Goal: Find specific page/section: Find specific page/section

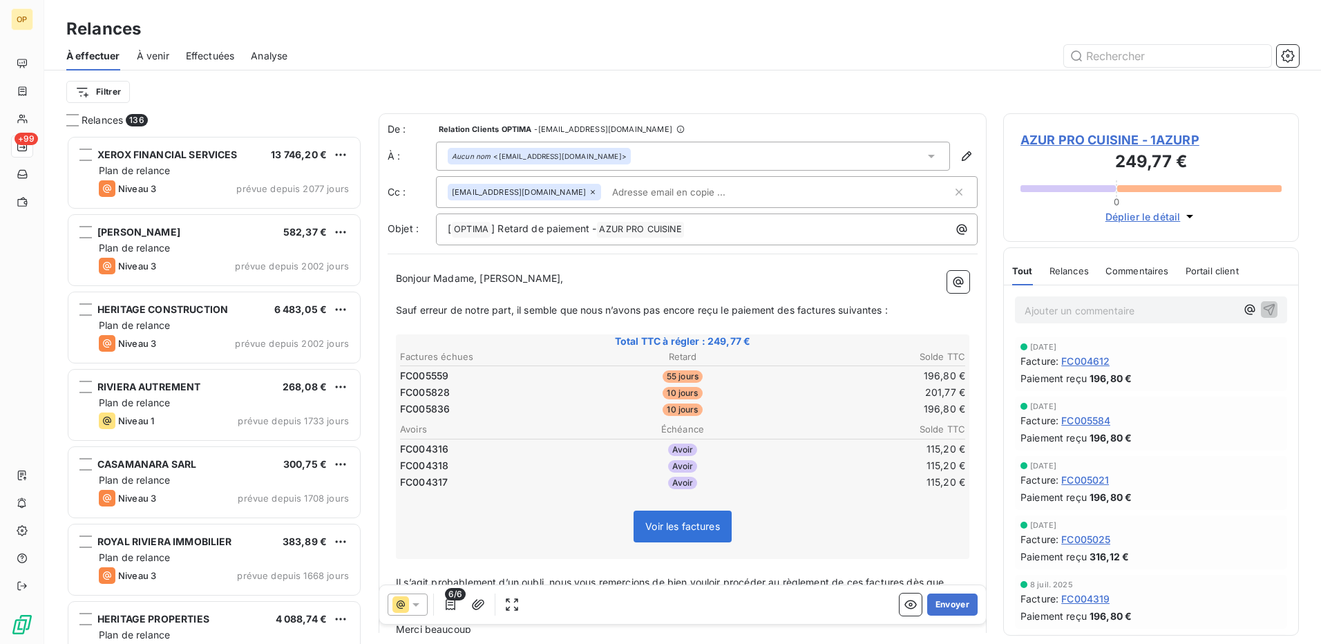
scroll to position [498, 285]
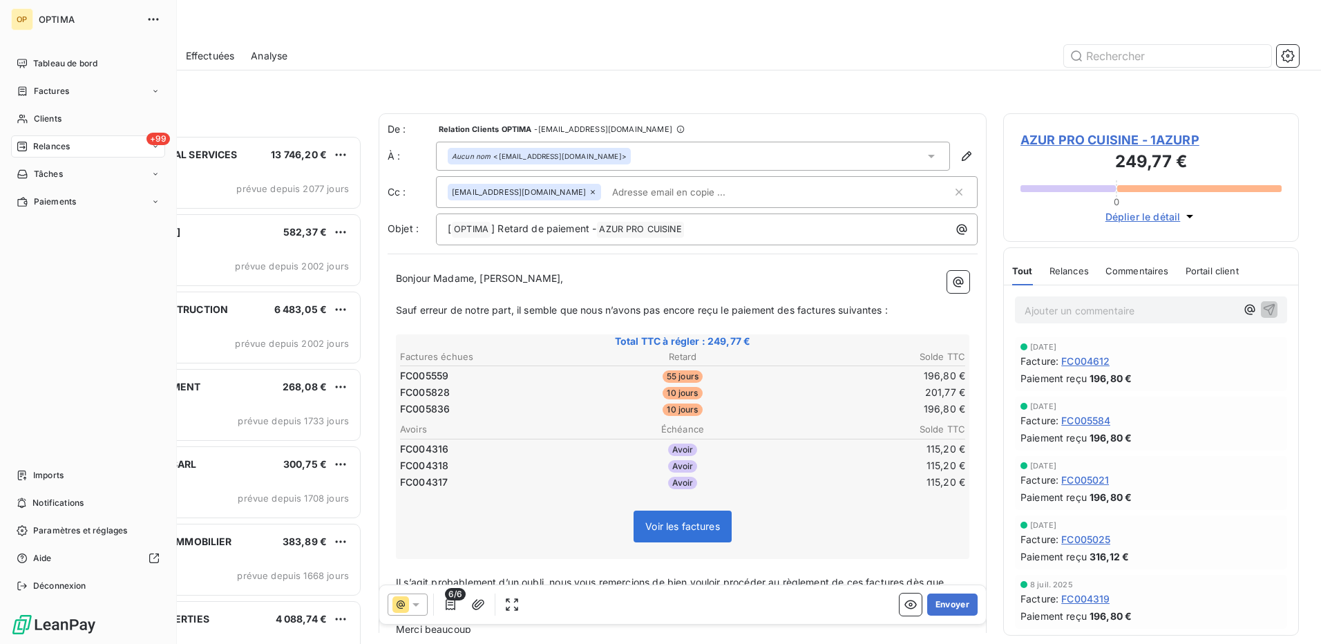
click at [72, 105] on nav "Tableau de bord Factures Clients +99 Relances Tâches Paiements" at bounding box center [88, 133] width 154 height 160
click at [55, 114] on span "Clients" at bounding box center [48, 119] width 28 height 12
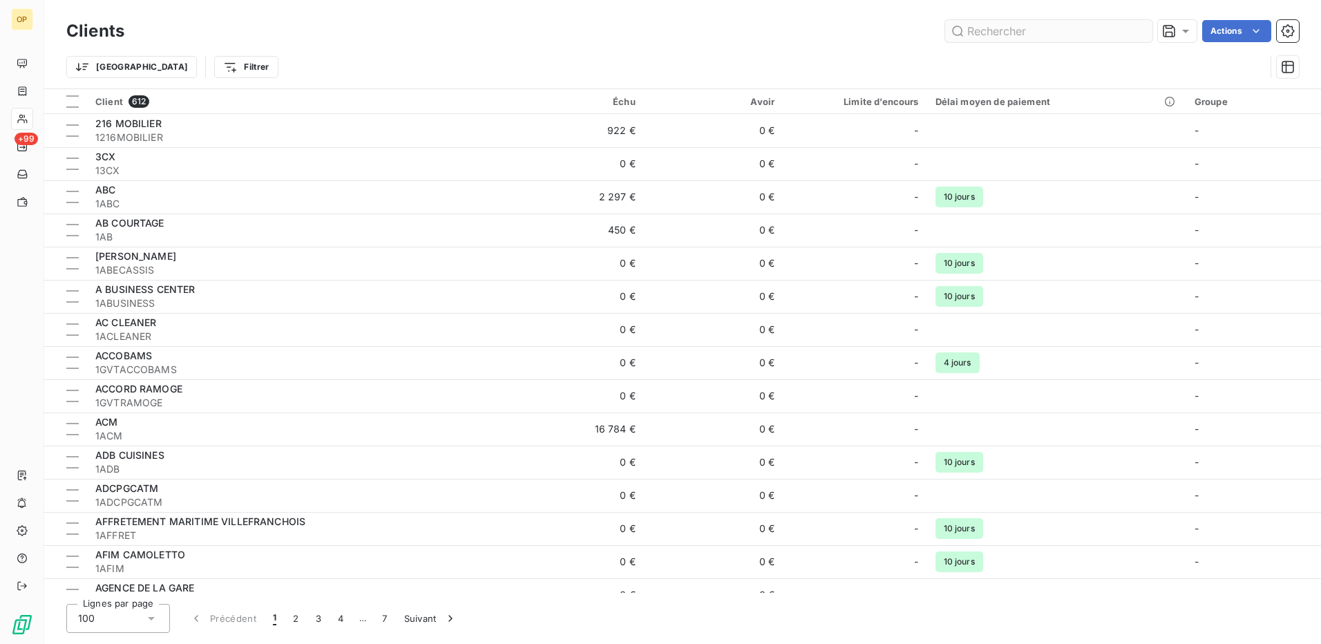
click at [1044, 33] on input "text" at bounding box center [1049, 31] width 207 height 22
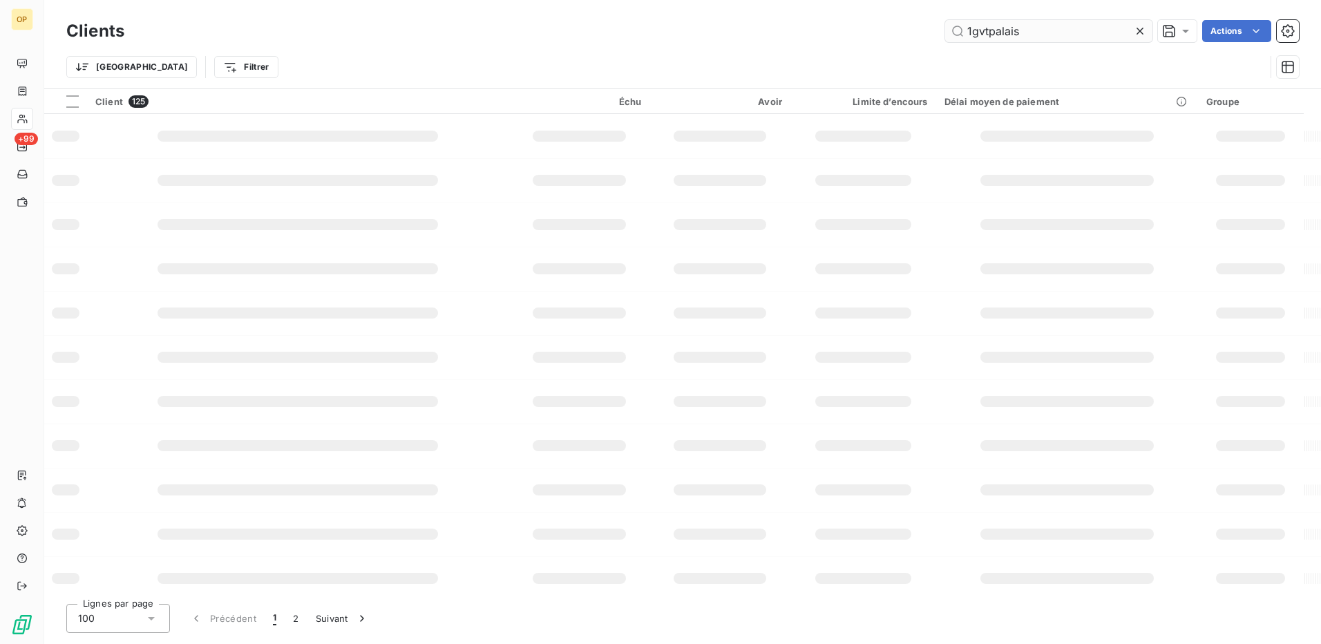
type input "1gvtpalais"
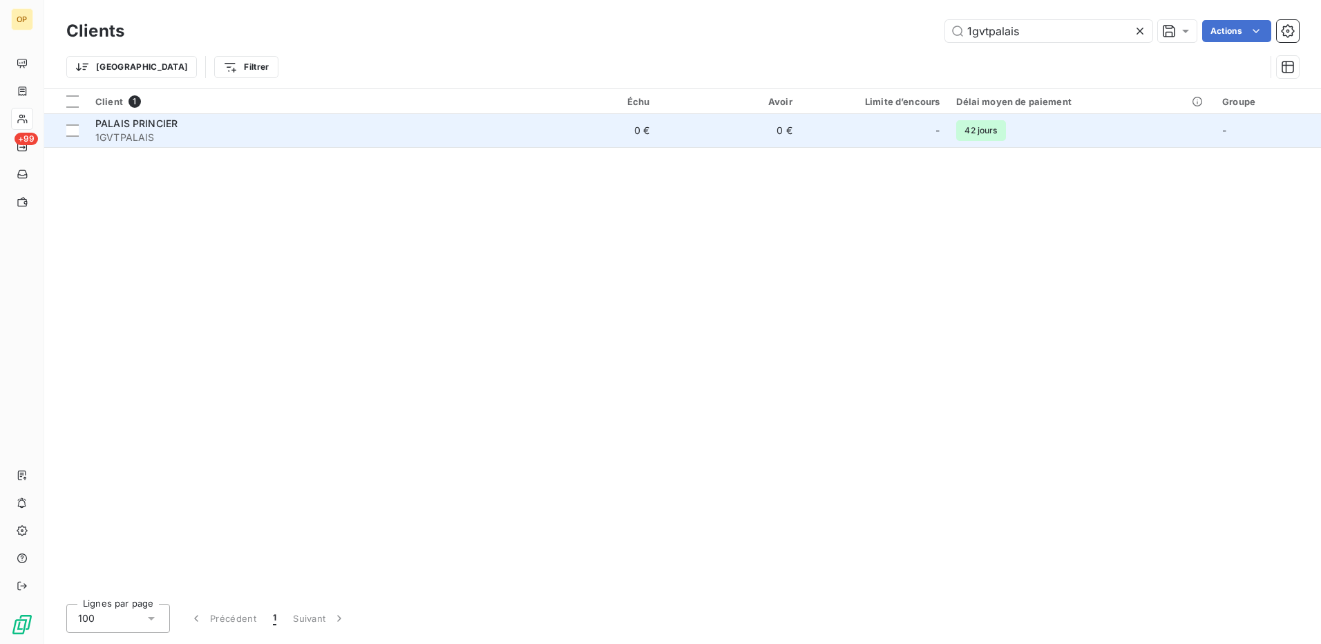
click at [433, 131] on span "1GVTPALAIS" at bounding box center [301, 138] width 412 height 14
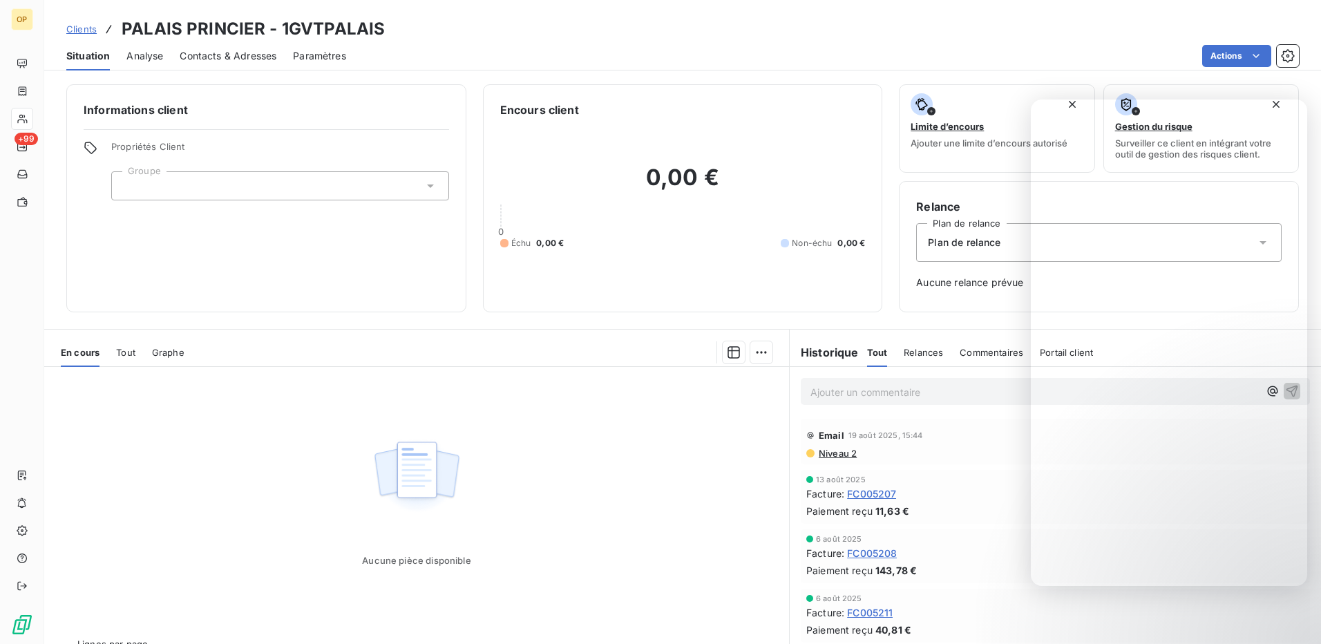
click at [85, 30] on span "Clients" at bounding box center [81, 28] width 30 height 11
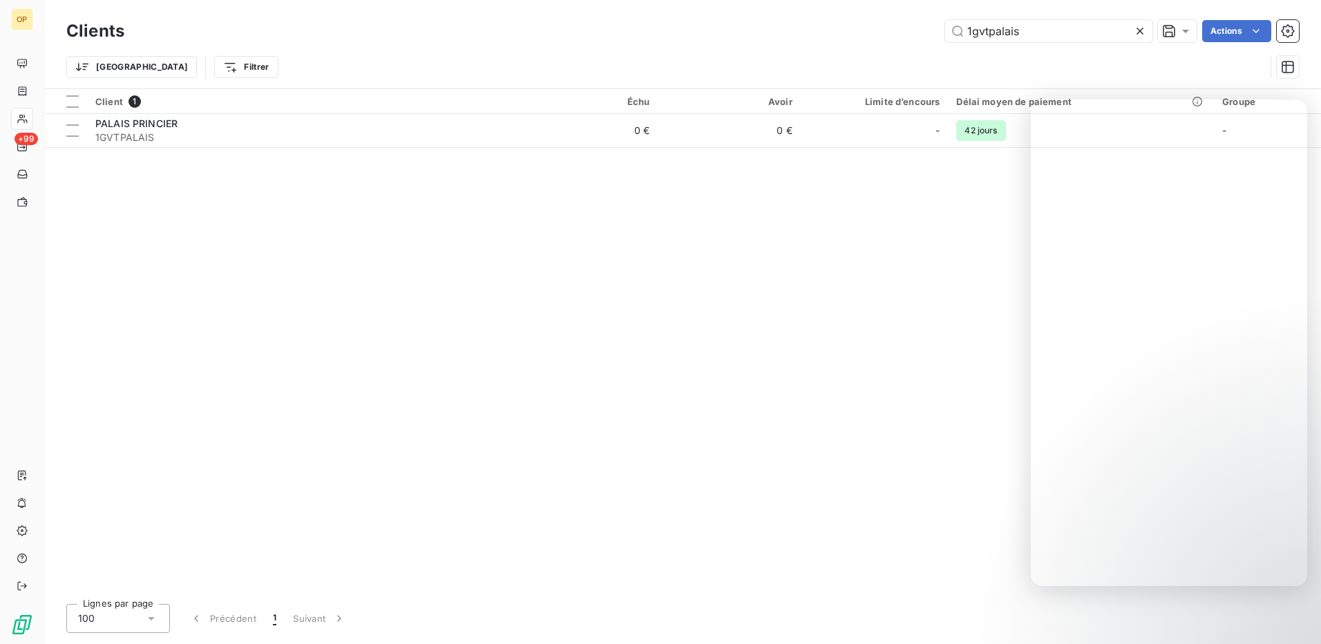
click at [1139, 34] on icon at bounding box center [1140, 31] width 14 height 14
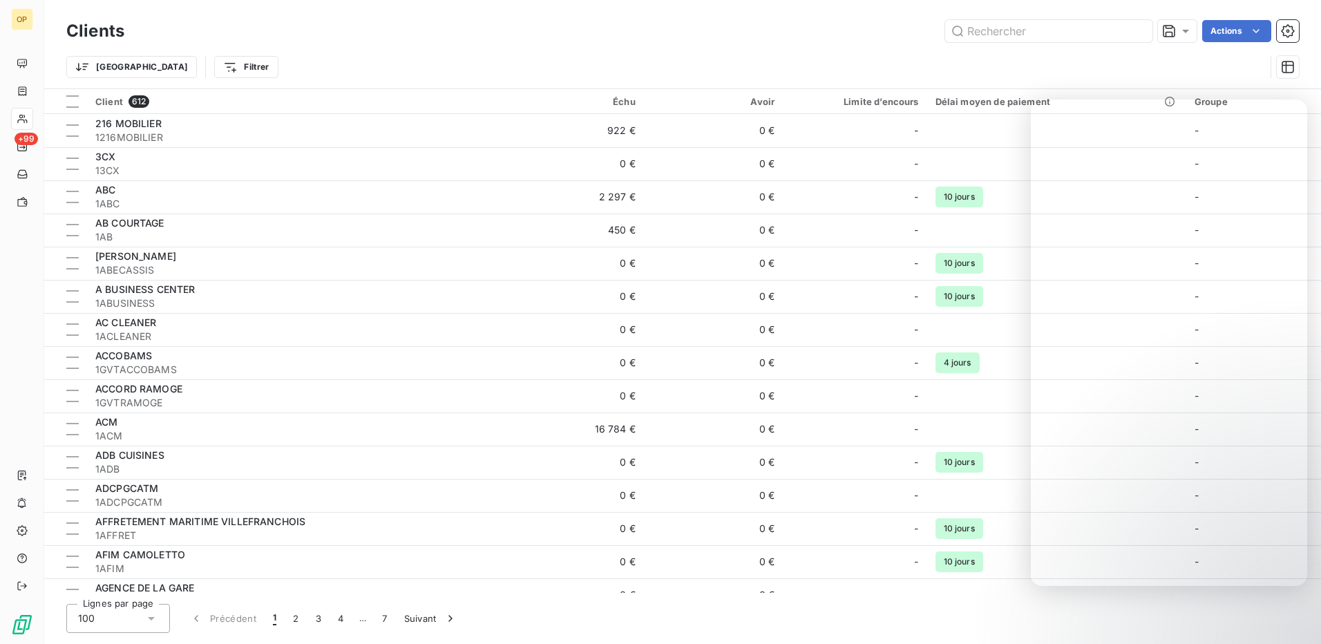
click at [1008, 44] on div "Clients Actions" at bounding box center [682, 31] width 1233 height 29
click at [1017, 36] on input "text" at bounding box center [1049, 31] width 207 height 22
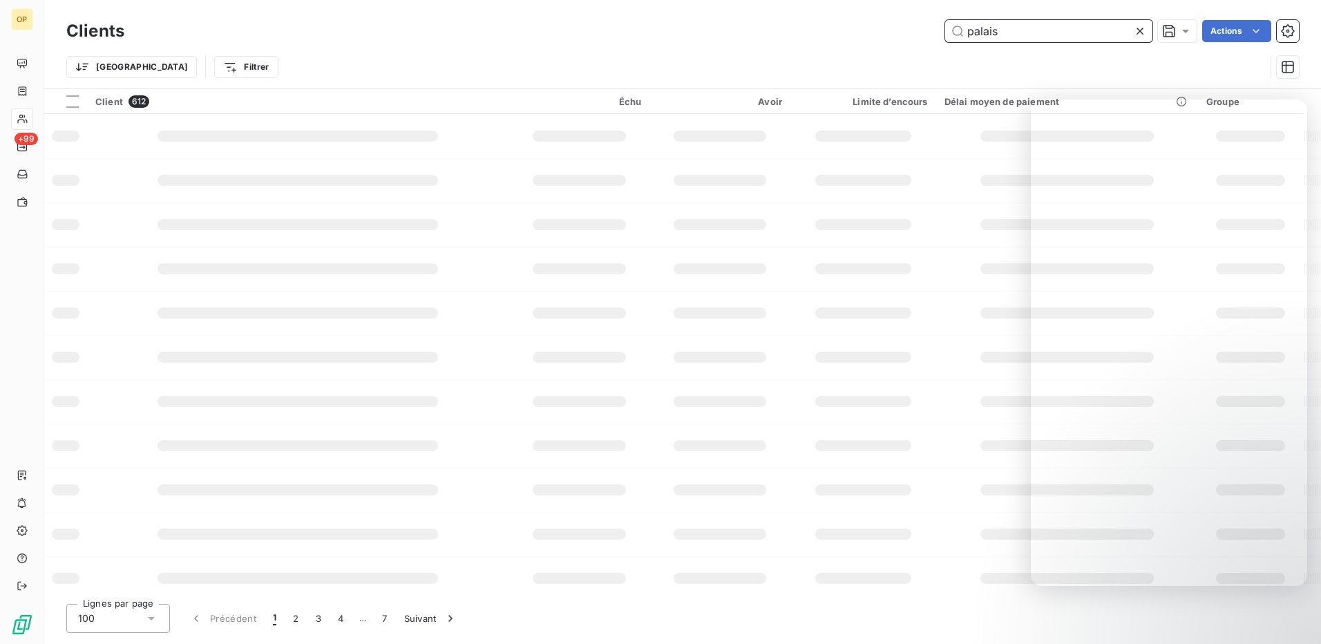
type input "palais"
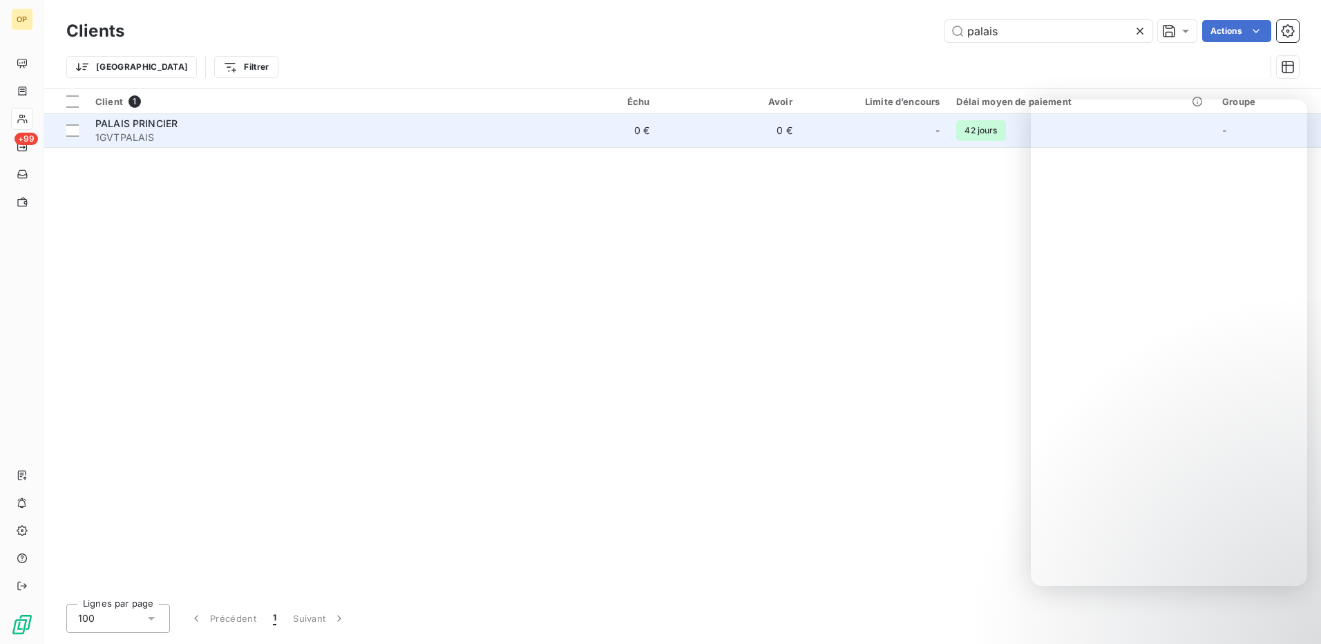
click at [477, 126] on div "PALAIS PRINCIER" at bounding box center [301, 124] width 412 height 14
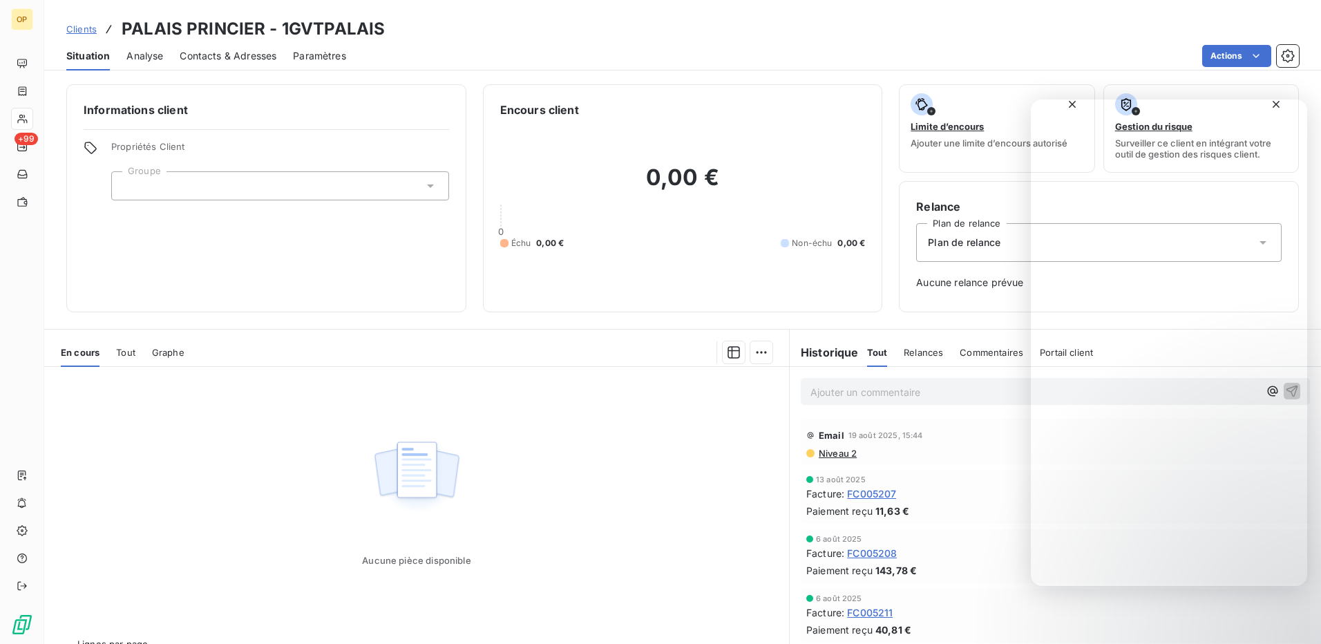
click at [1032, 46] on div "Actions" at bounding box center [831, 56] width 937 height 22
